Goal: Information Seeking & Learning: Learn about a topic

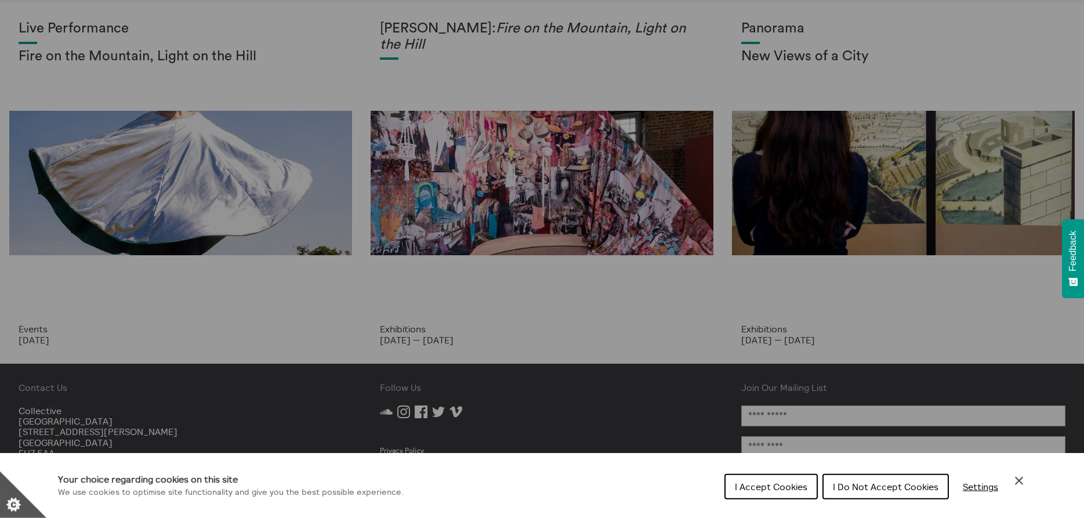
scroll to position [59, 0]
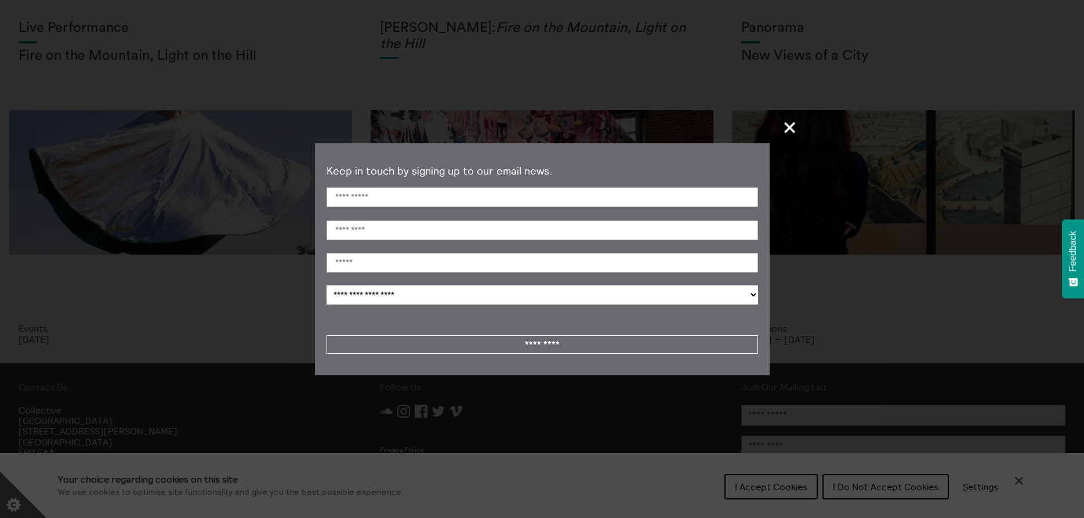
click at [797, 123] on span "+" at bounding box center [790, 127] width 34 height 34
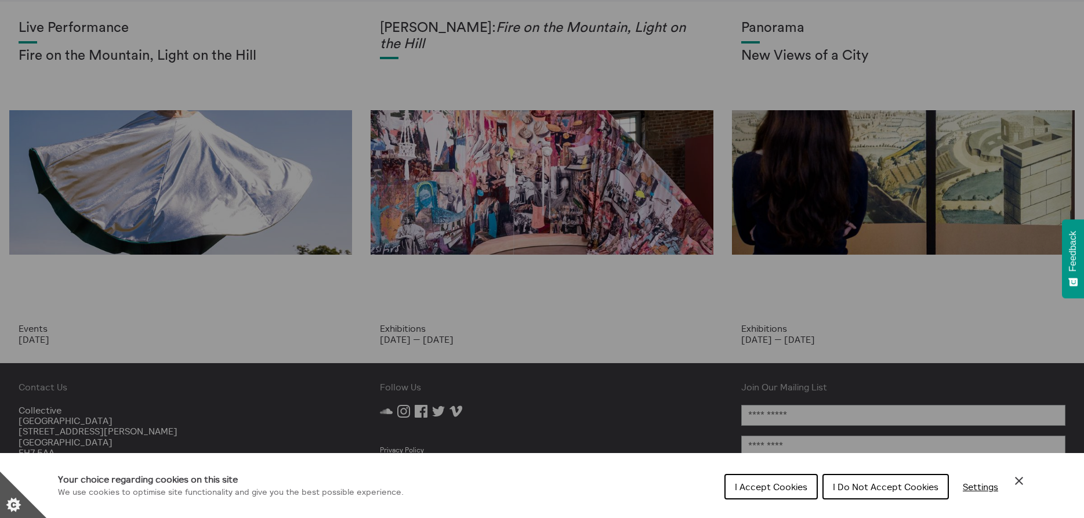
click at [563, 35] on div "Cookie preferences" at bounding box center [542, 259] width 1084 height 518
click at [924, 489] on span "I Do Not Accept Cookies" at bounding box center [886, 487] width 106 height 12
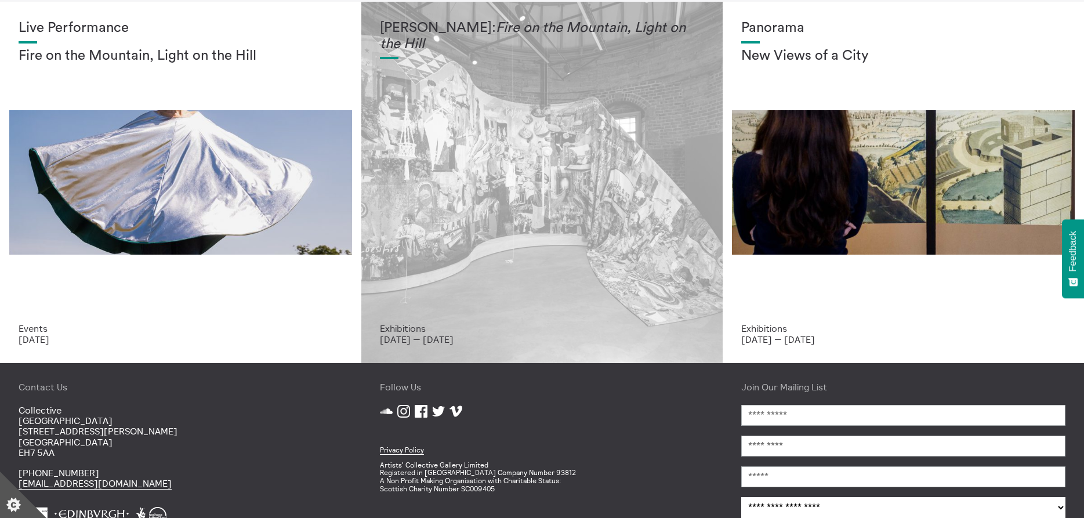
click at [489, 28] on h1 "[PERSON_NAME]: Fire on the Mountain, Light on the Hill" at bounding box center [542, 36] width 324 height 32
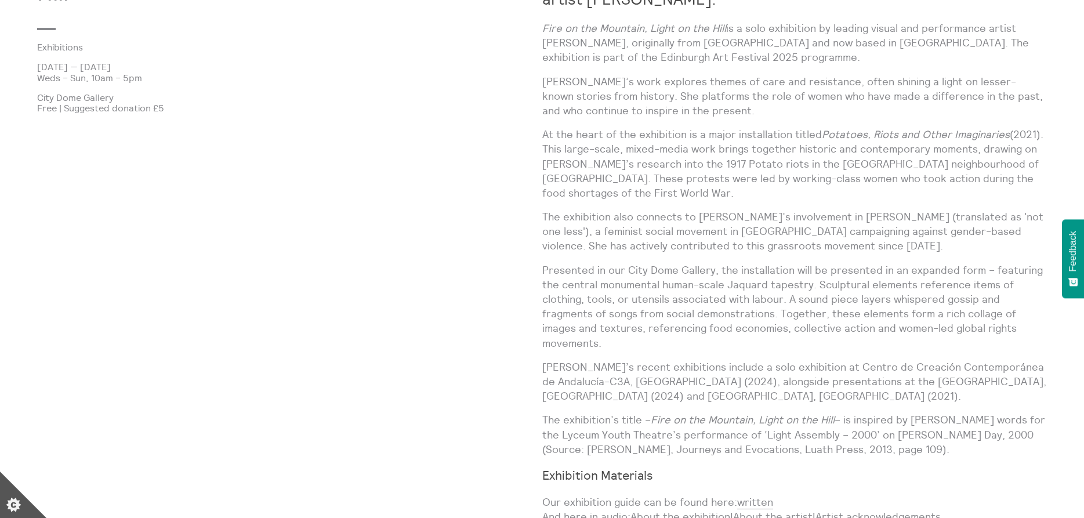
scroll to position [651, 0]
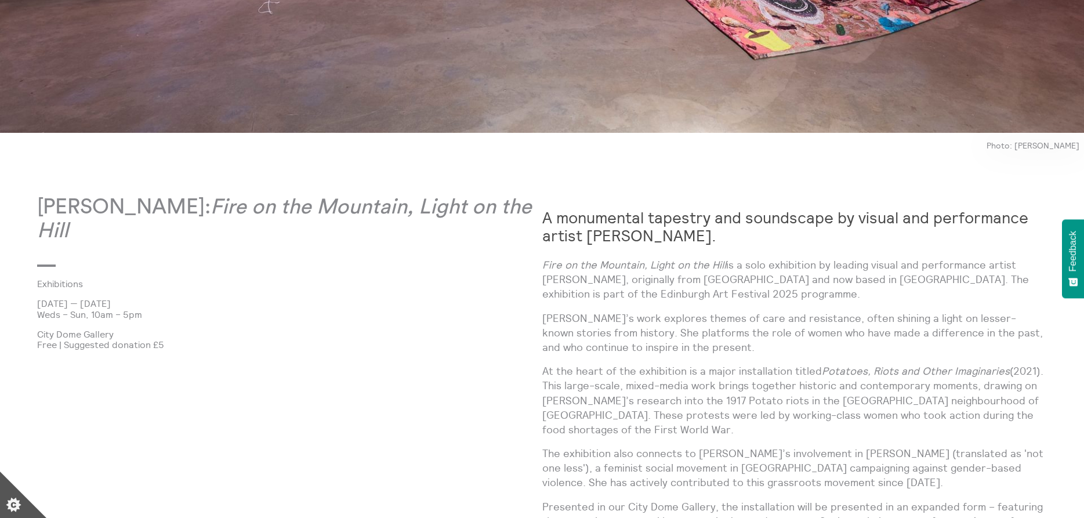
drag, startPoint x: 48, startPoint y: 201, endPoint x: 238, endPoint y: 201, distance: 189.7
click at [238, 201] on p "[PERSON_NAME]: Fire on the Mountain, Light on the Hill" at bounding box center [289, 220] width 505 height 48
copy p "[PERSON_NAME]"
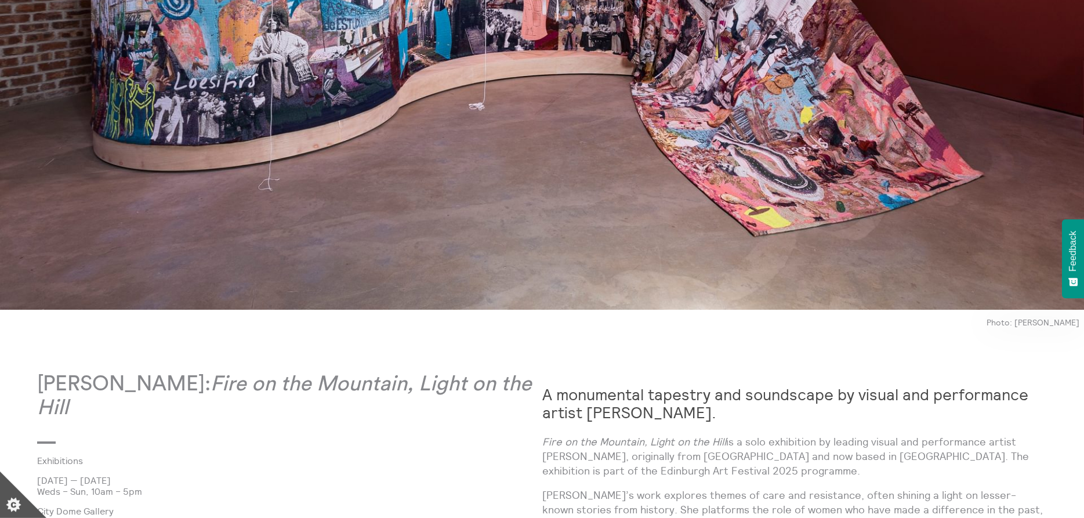
scroll to position [355, 0]
